Goal: Task Accomplishment & Management: Complete application form

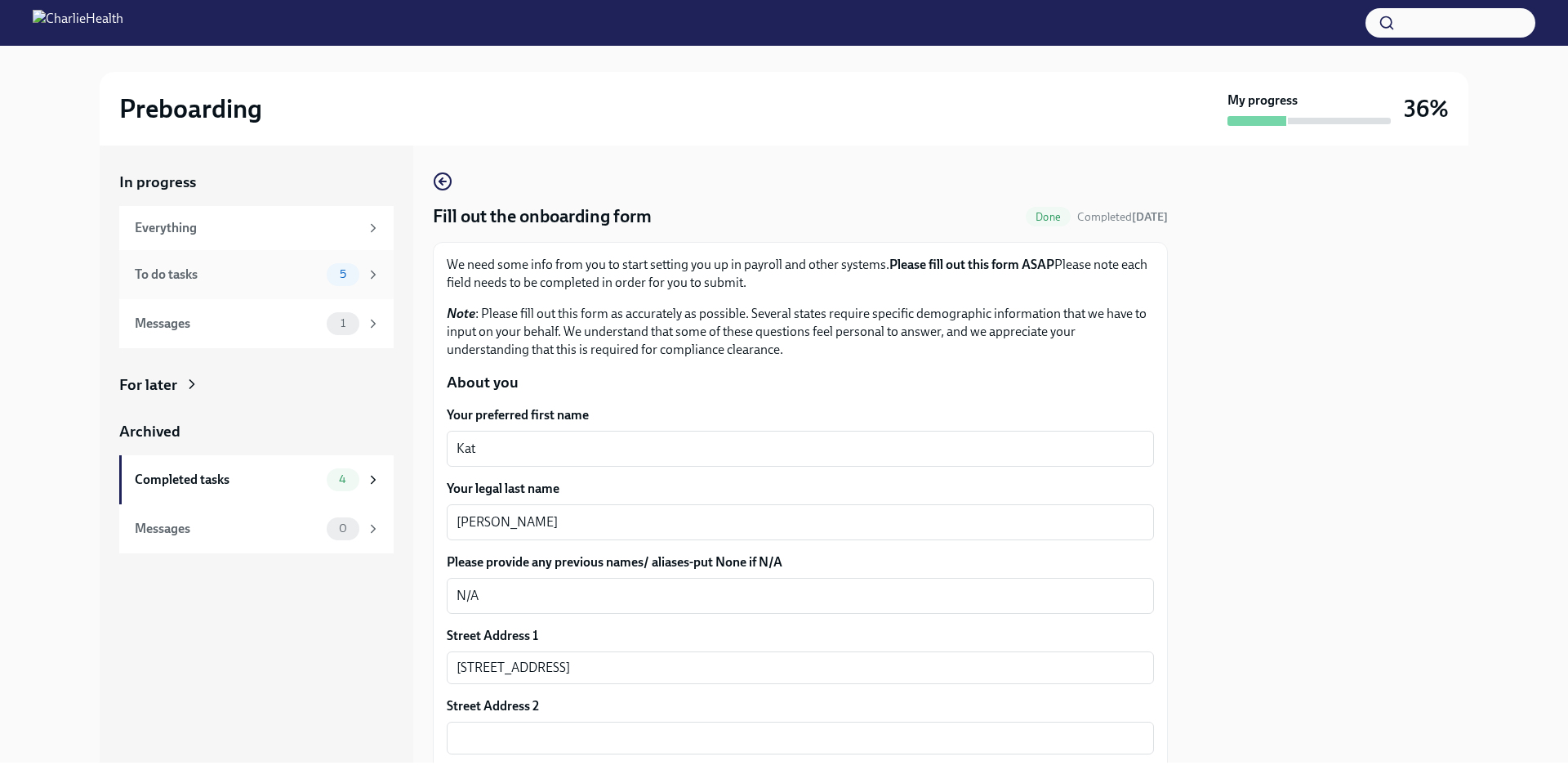
click at [339, 267] on div "5" at bounding box center [343, 274] width 33 height 23
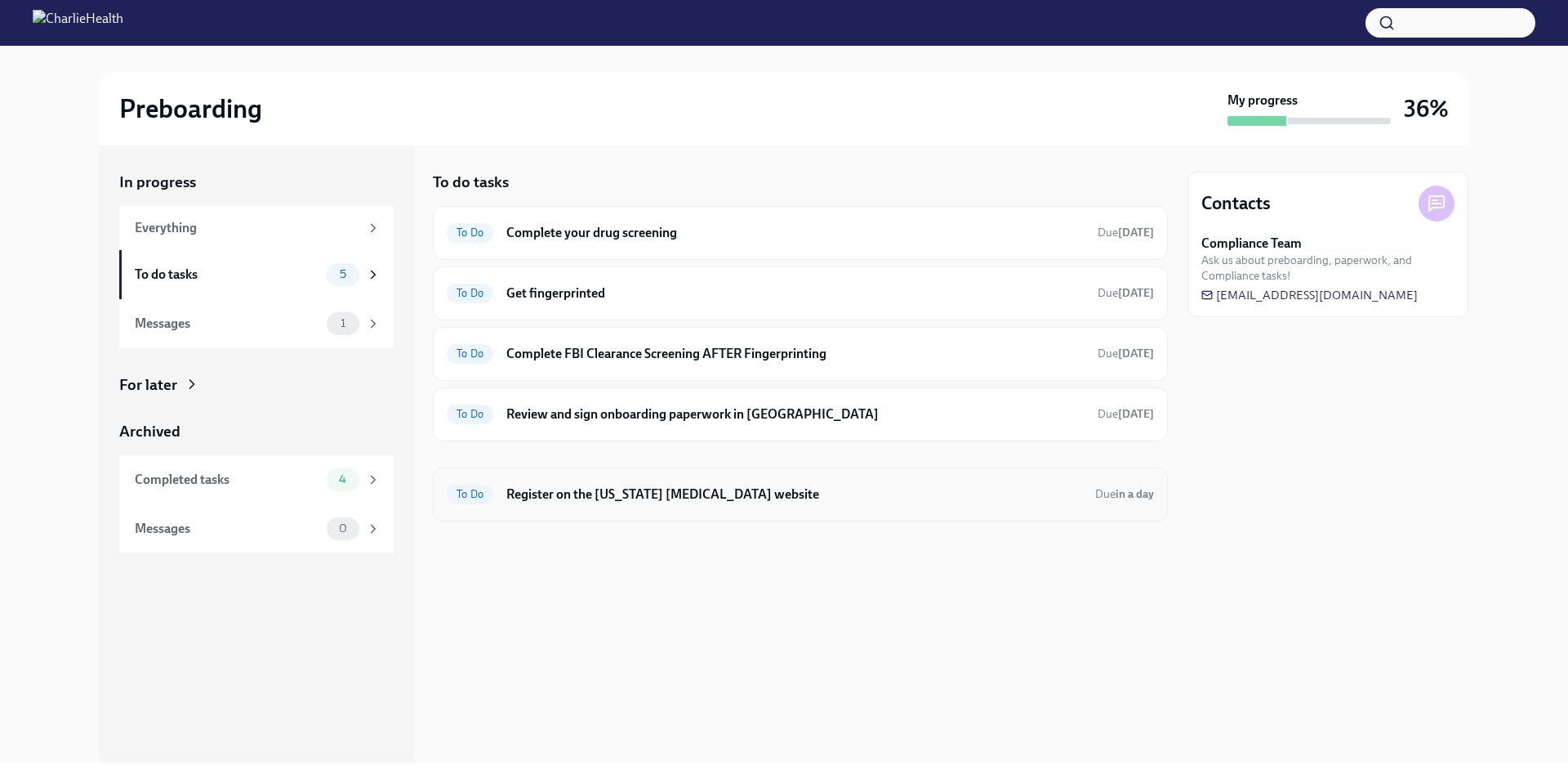
click at [755, 510] on div "To Do Register on the [US_STATE] [MEDICAL_DATA] website Due in a day" at bounding box center [800, 494] width 735 height 54
click at [784, 494] on h6 "Register on the [US_STATE] [MEDICAL_DATA] website" at bounding box center [794, 494] width 576 height 18
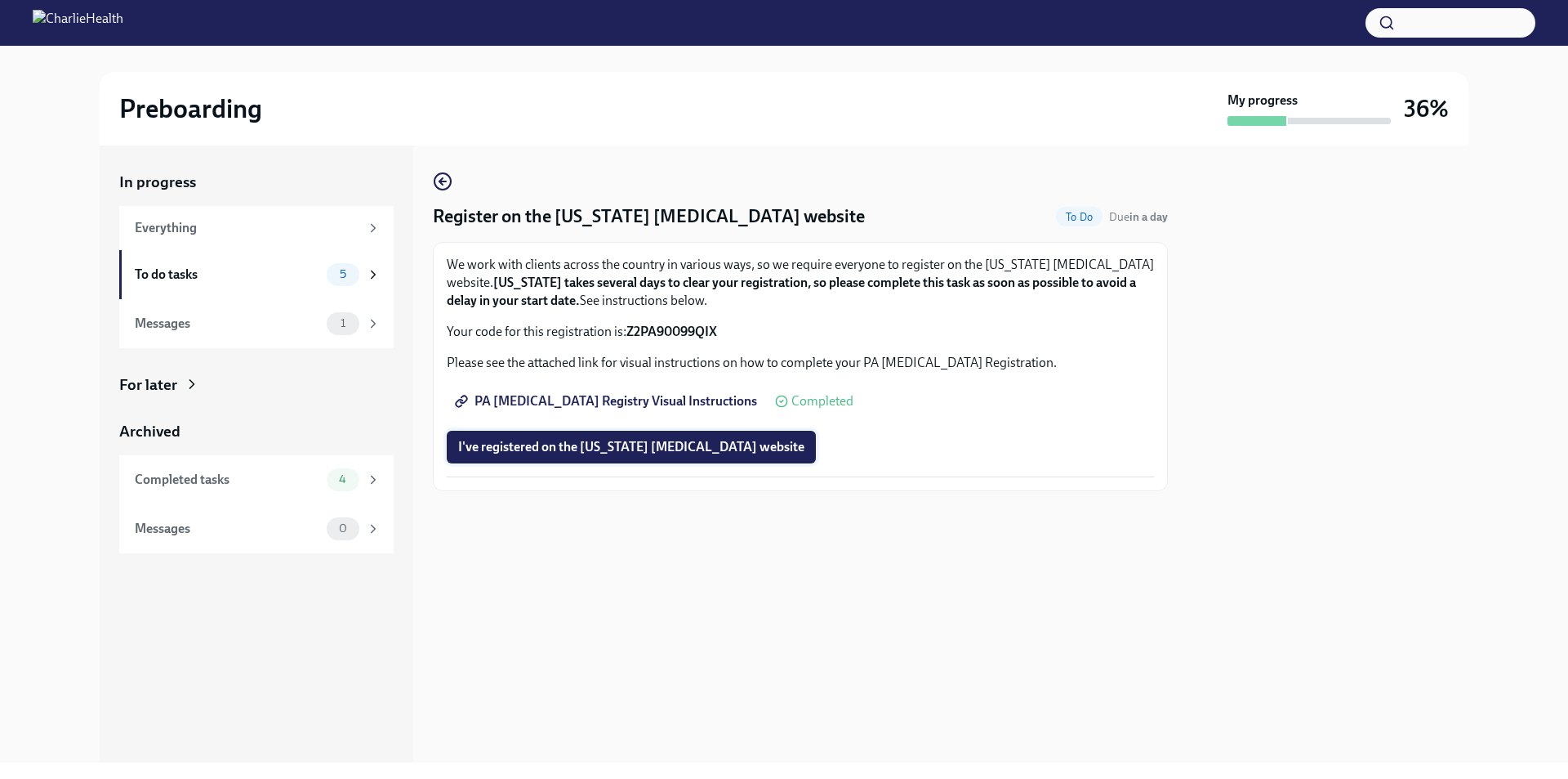
click at [607, 454] on span "I've registered on the [US_STATE] [MEDICAL_DATA] website" at bounding box center [632, 446] width 346 height 16
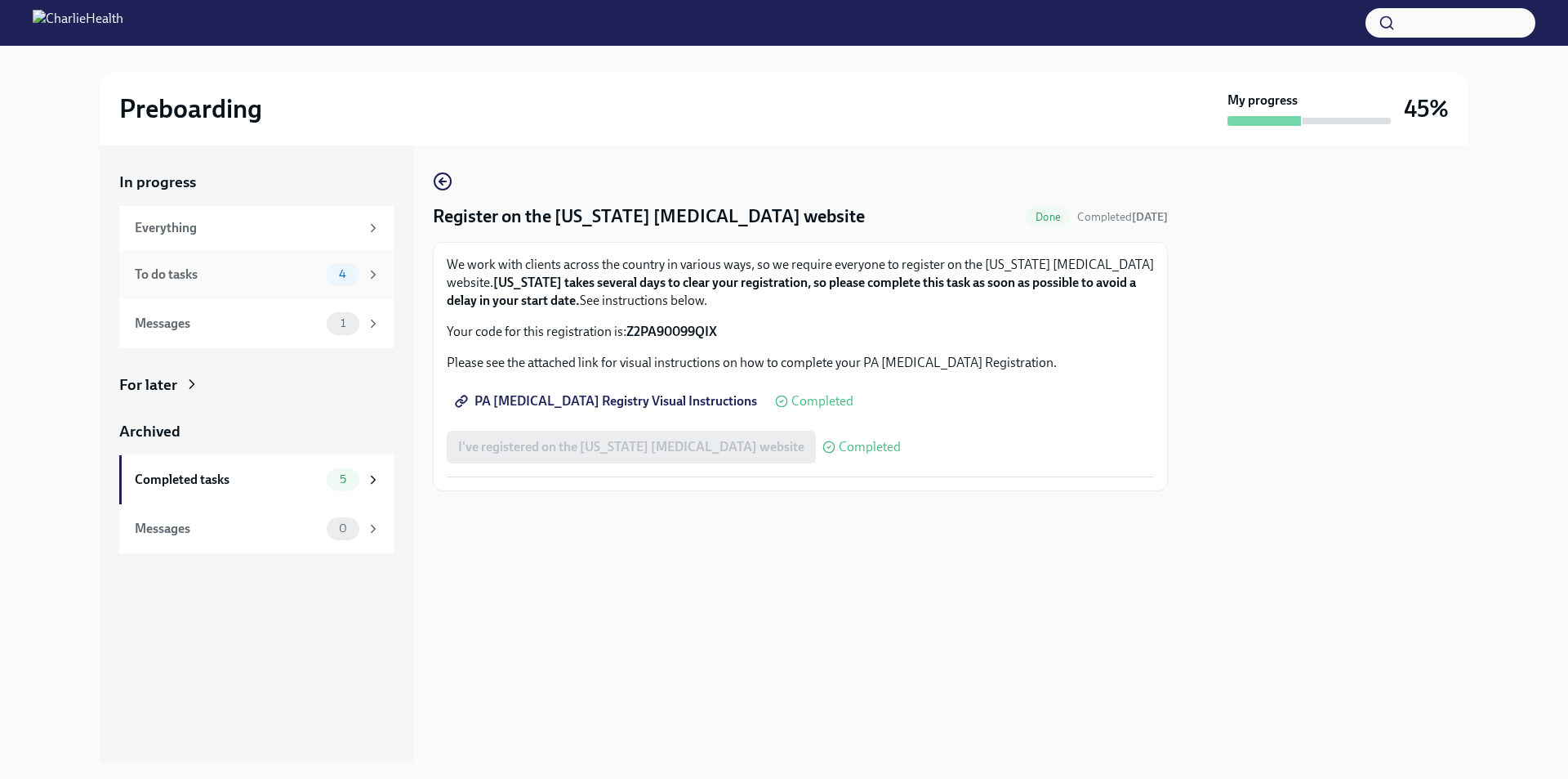
click at [302, 292] on div "To do tasks 4" at bounding box center [256, 275] width 275 height 49
